Goal: Register for event/course: Register for event/course

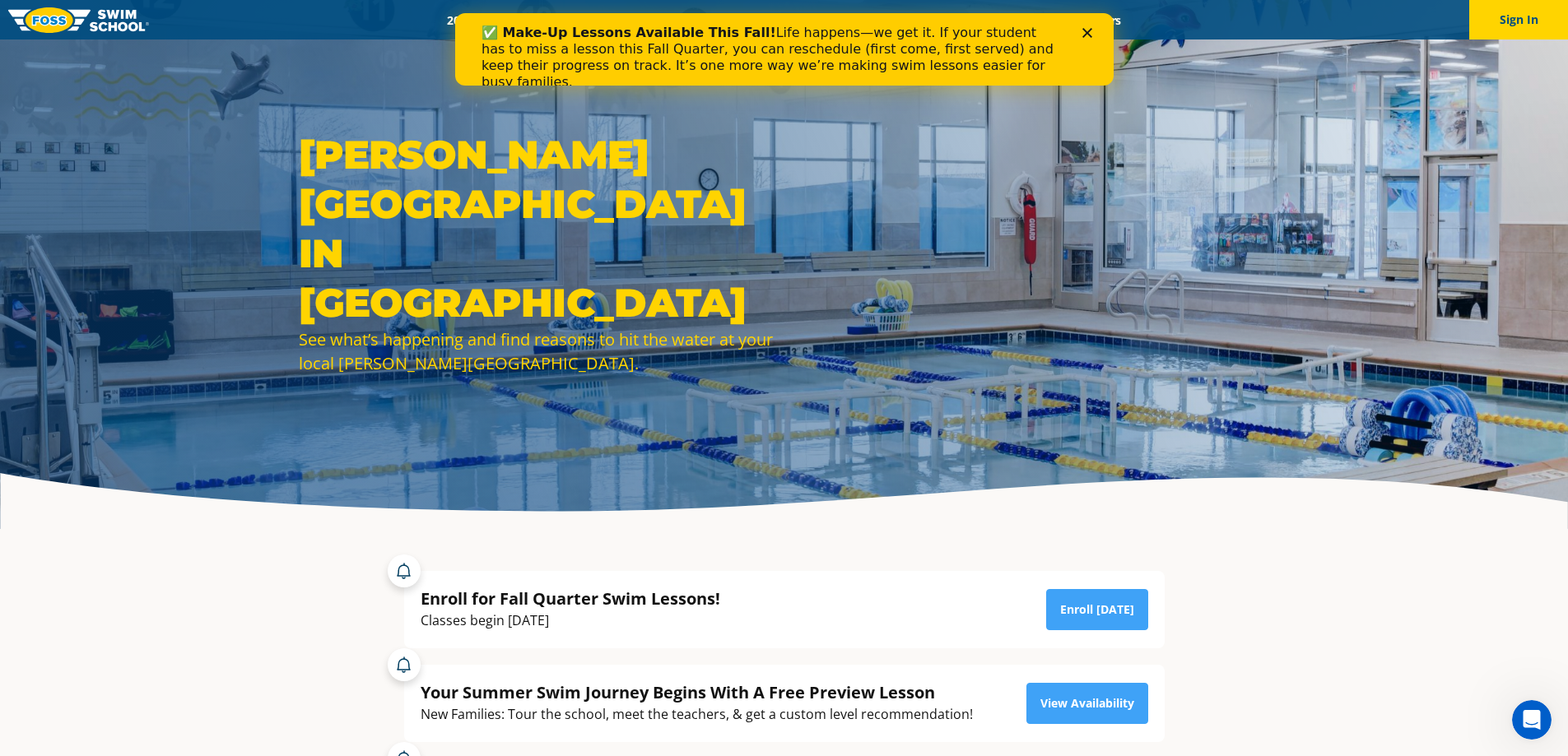
click at [1090, 33] on icon "Close" at bounding box center [1087, 33] width 10 height 10
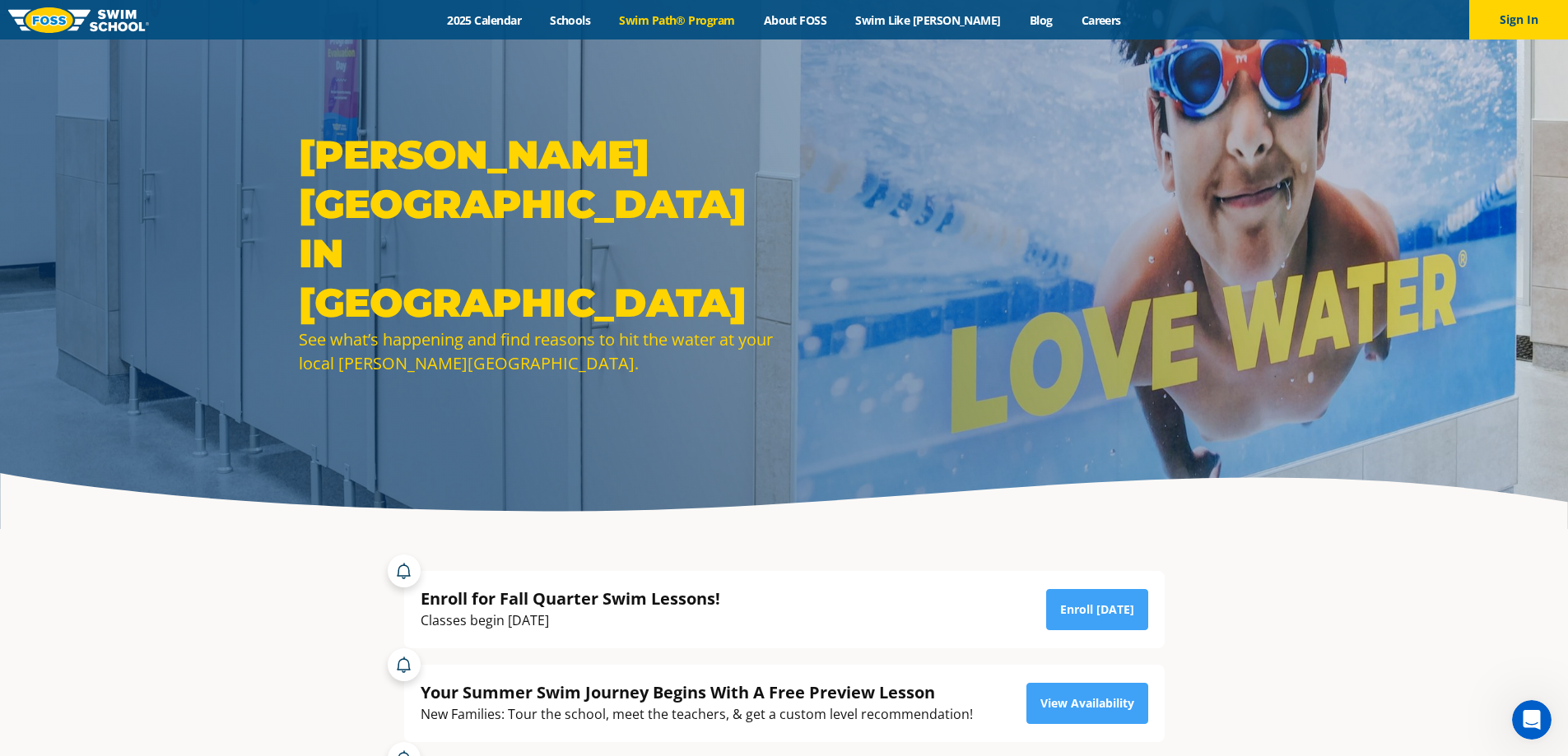
click at [665, 15] on link "Swim Path® Program" at bounding box center [677, 20] width 144 height 15
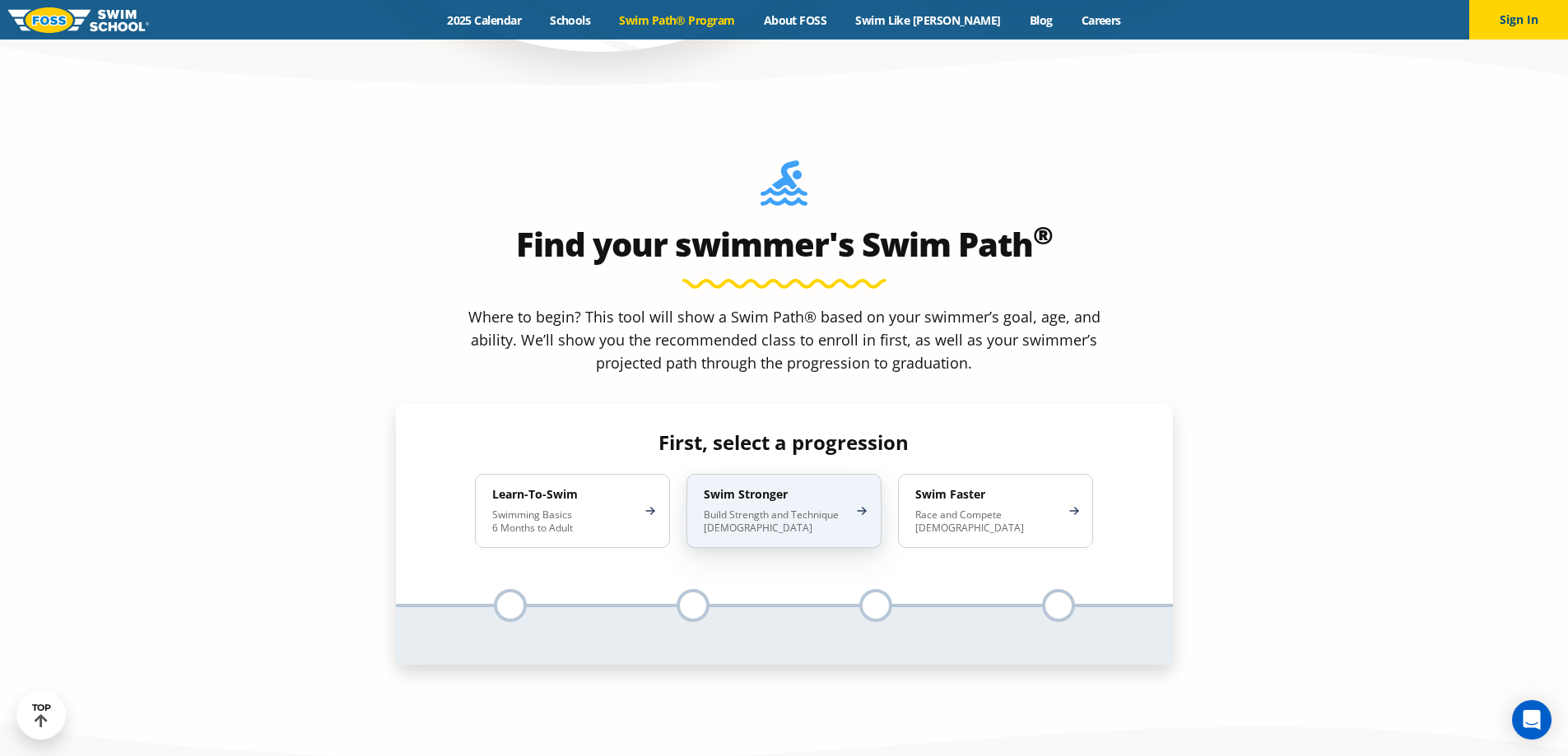
scroll to position [1481, 0]
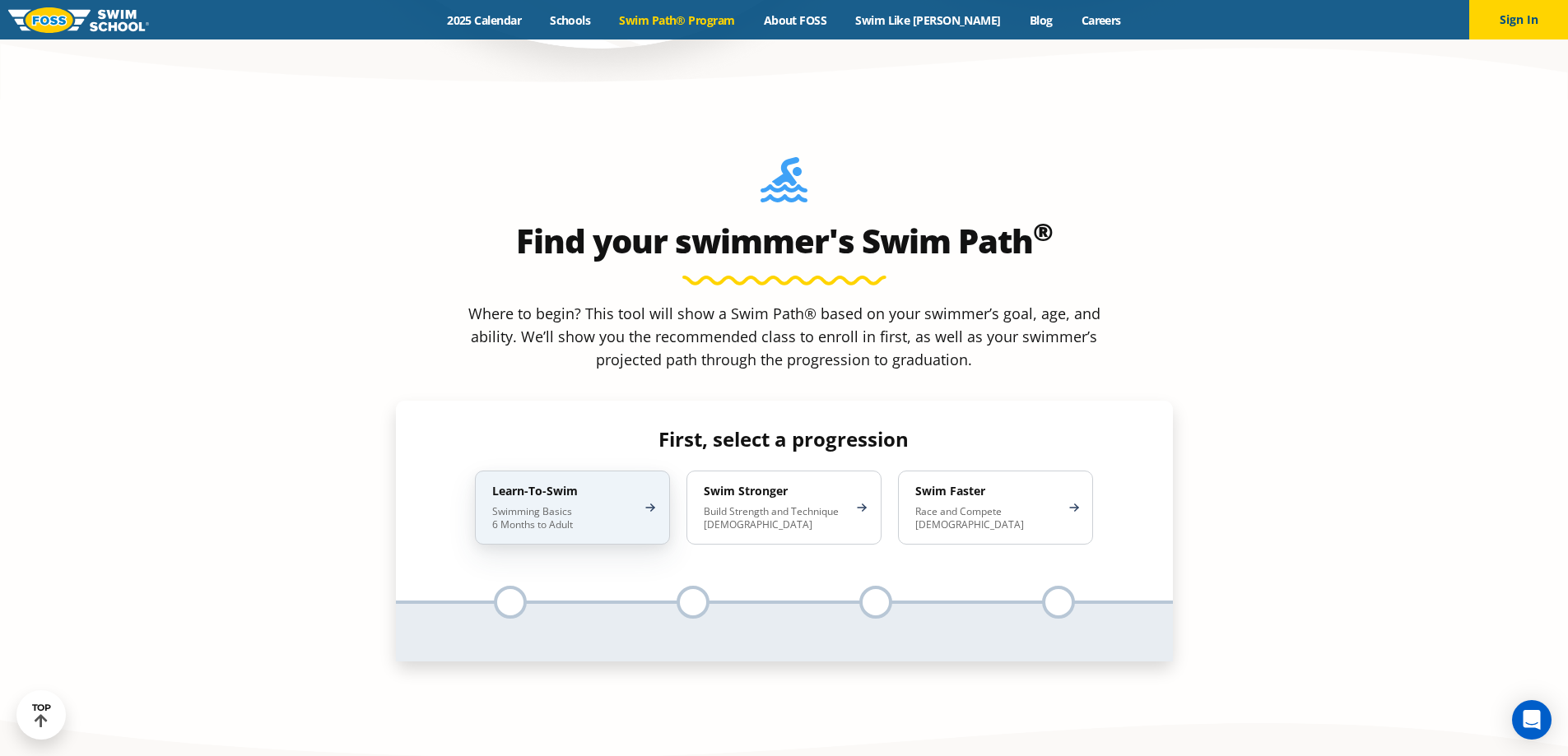
click at [585, 505] on p "Swimming Basics 6 Months to Adult" at bounding box center [564, 518] width 144 height 26
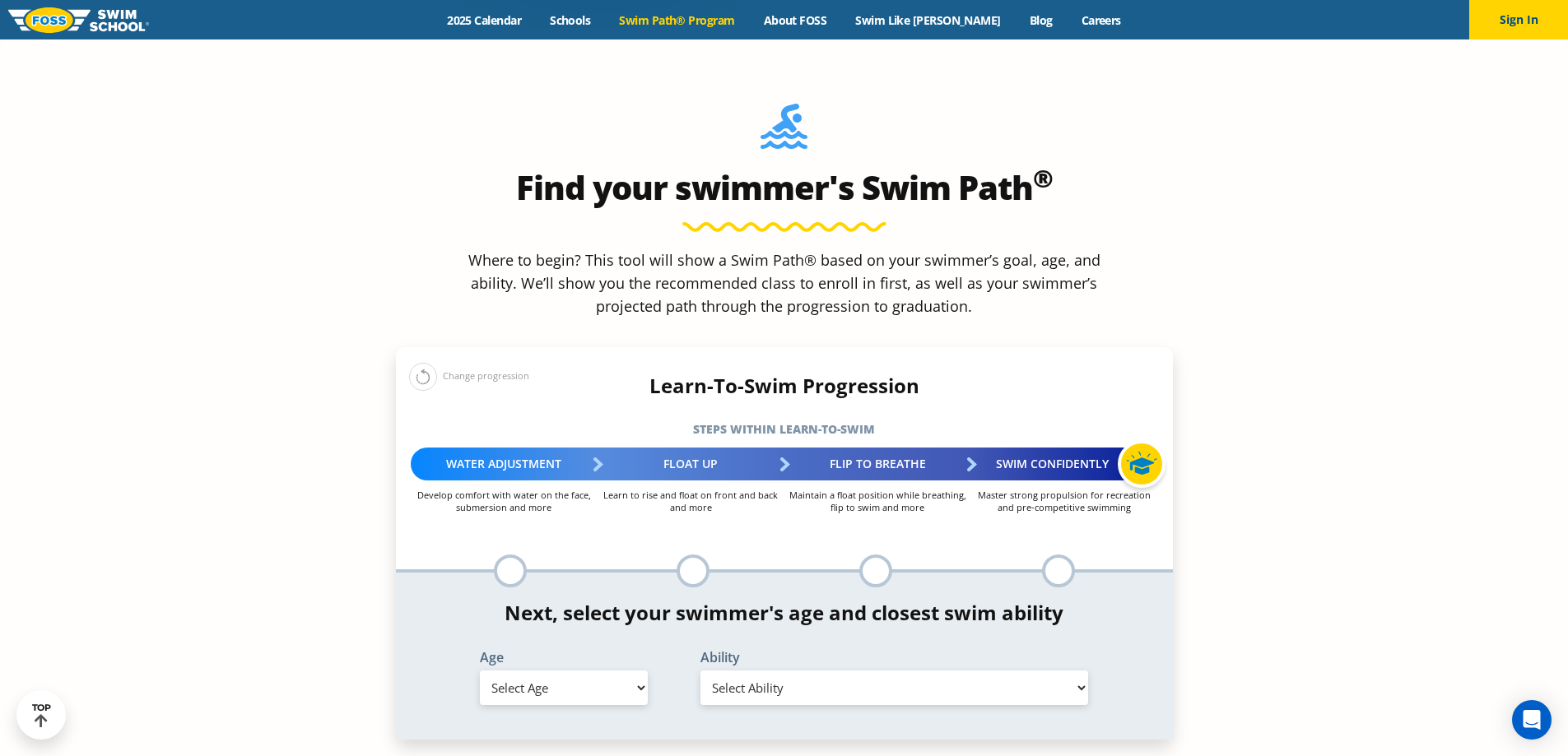
scroll to position [1564, 0]
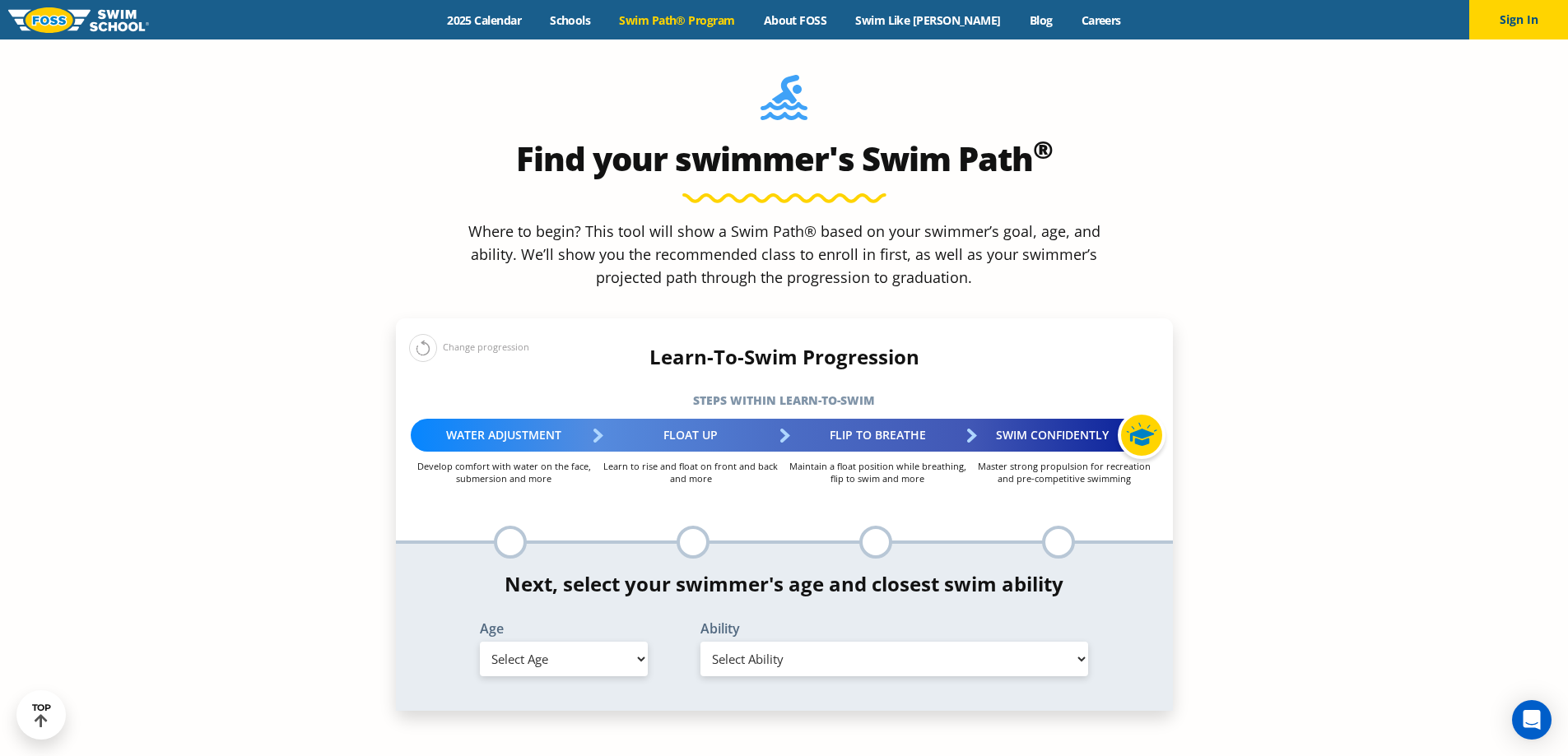
click at [516, 526] on div at bounding box center [510, 542] width 33 height 33
click at [597, 642] on select "Select Age 6 months - 1 year 1 year 2 years 3 years 4 years 5 years 6 years 7 y…" at bounding box center [564, 659] width 168 height 35
select select "3-years"
click at [480, 642] on select "Select Age 6 months - 1 year 1 year 2 years 3 years 4 years 5 years 6 years 7 y…" at bounding box center [564, 659] width 168 height 35
click at [861, 642] on select "Select Ability First in-water experience When in the water, reliant on a life j…" at bounding box center [894, 659] width 388 height 35
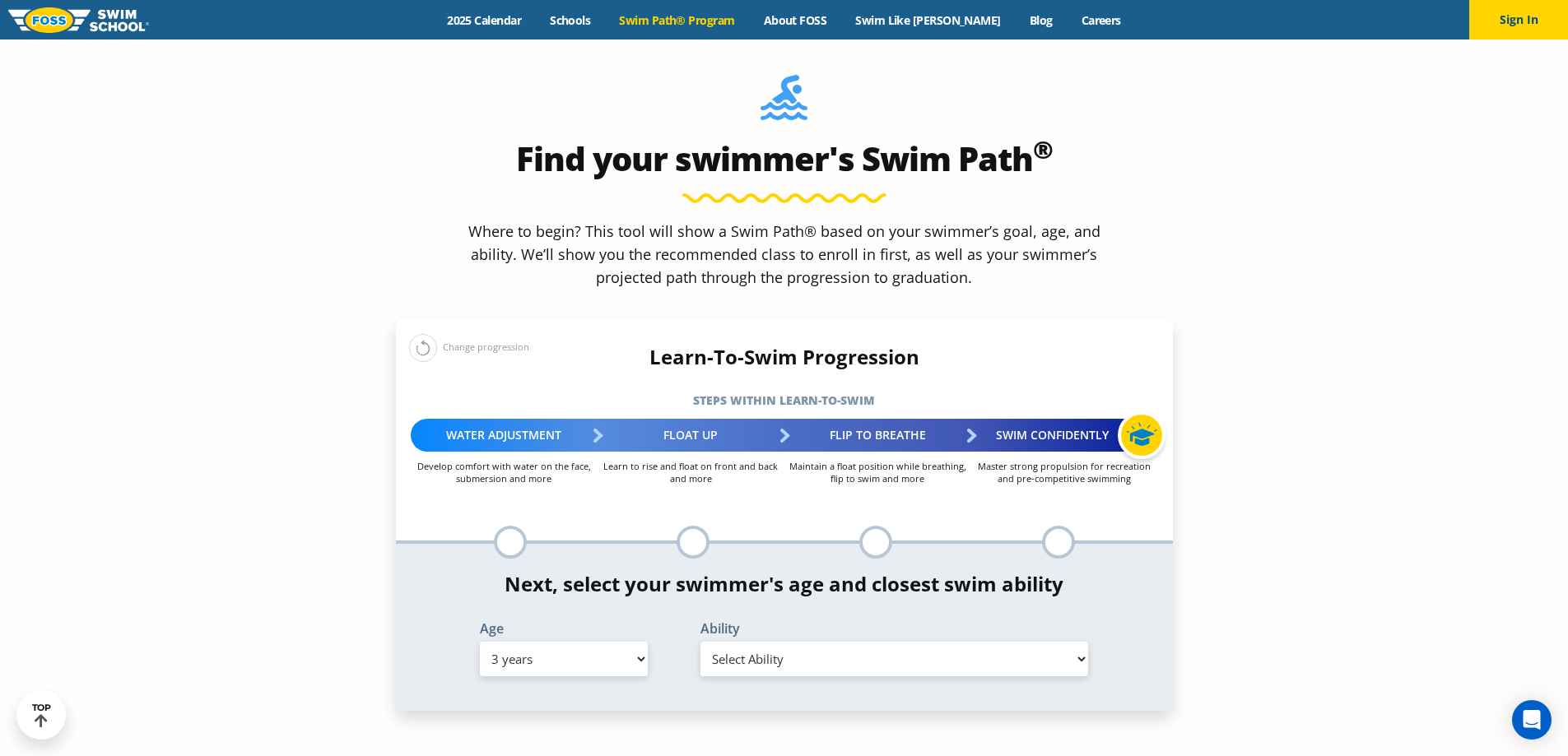
select select "3-years-uncomfortable-putting-face-in-the-water-andor-getting-water-on-ears-whi…"
click at [700, 642] on select "Select Ability First in-water experience When in the water, reliant on a life j…" at bounding box center [894, 659] width 388 height 35
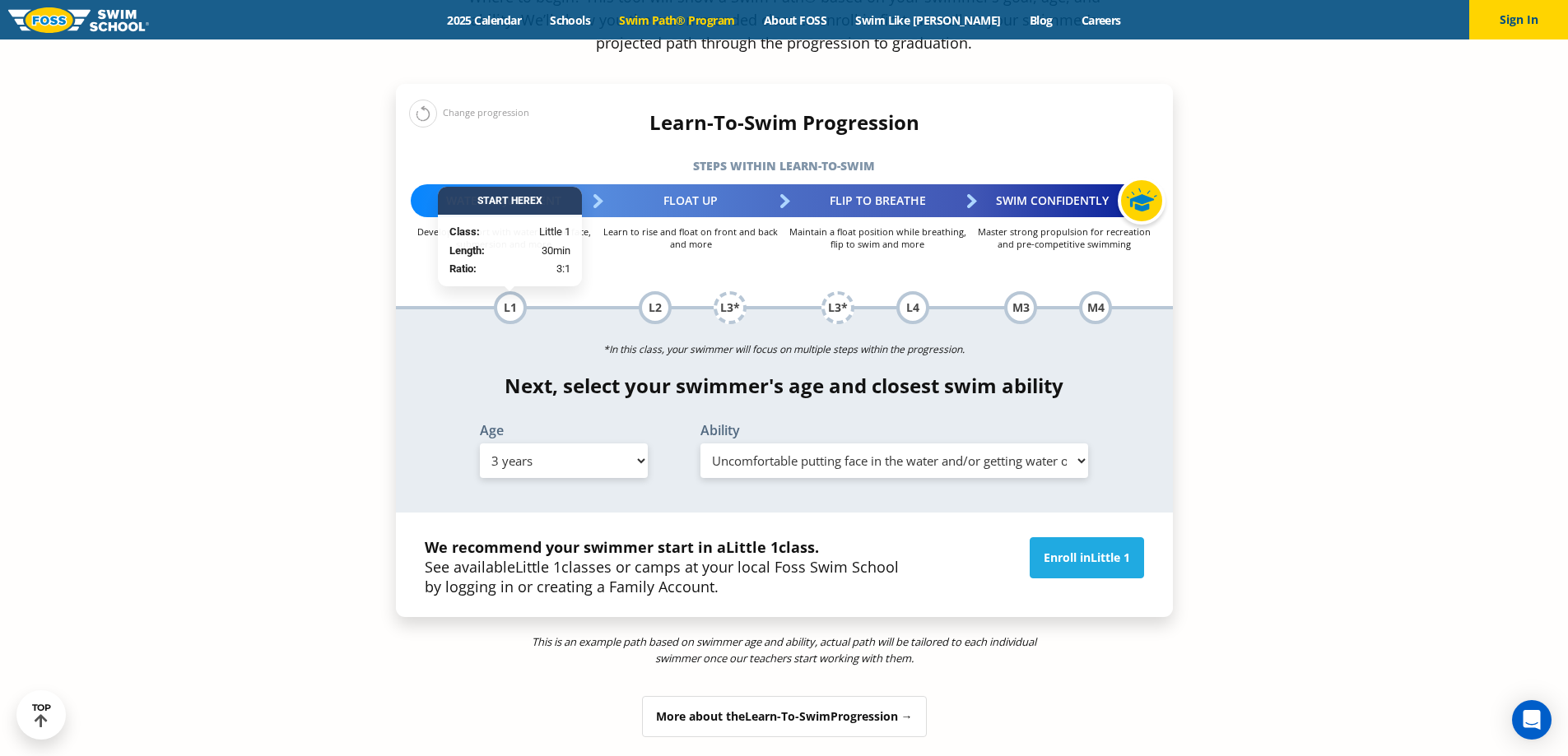
scroll to position [1893, 0]
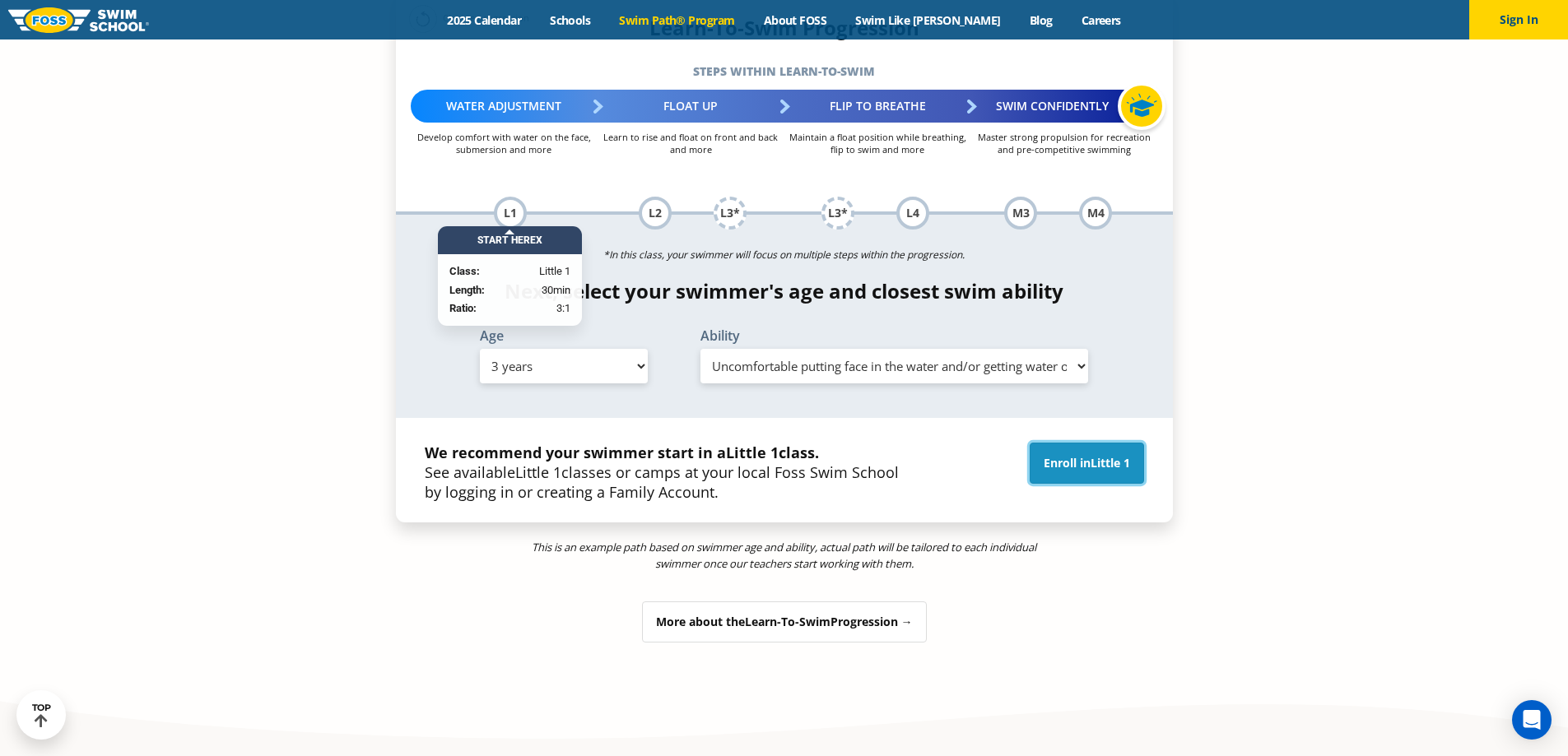
click at [1120, 443] on link "Enroll in Little 1" at bounding box center [1087, 463] width 115 height 41
